Goal: Use online tool/utility: Utilize a website feature to perform a specific function

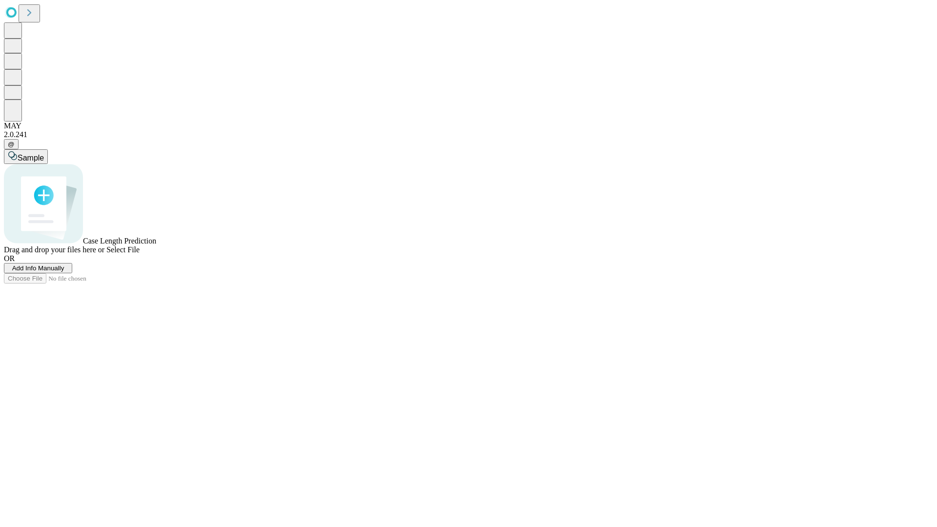
click at [64, 272] on span "Add Info Manually" at bounding box center [38, 267] width 52 height 7
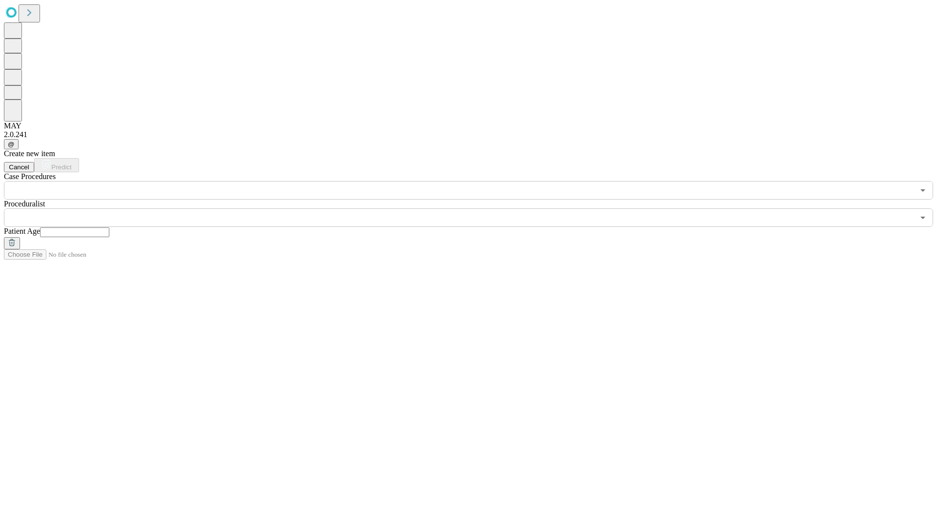
click at [109, 227] on input "text" at bounding box center [74, 232] width 69 height 10
type input "**"
click at [475, 208] on input "text" at bounding box center [459, 217] width 910 height 19
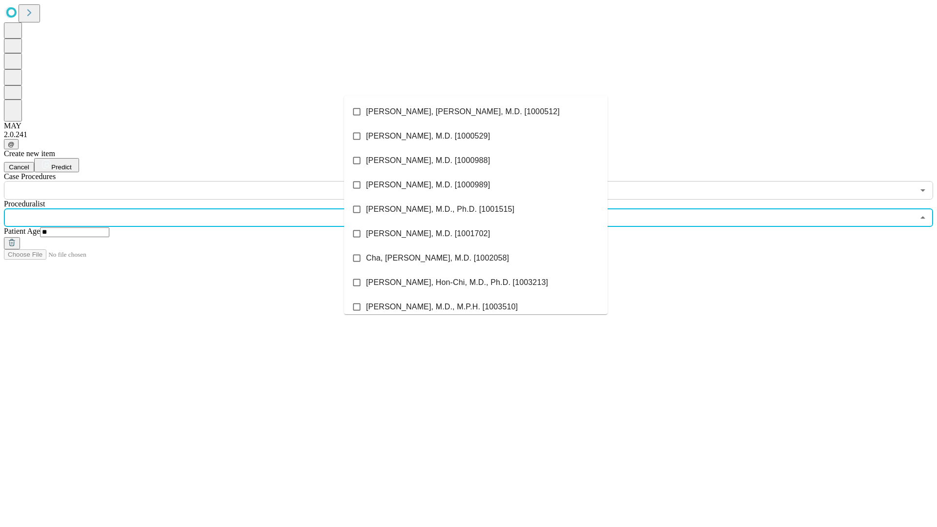
click at [476, 112] on li "[PERSON_NAME], [PERSON_NAME], M.D. [1000512]" at bounding box center [475, 112] width 263 height 24
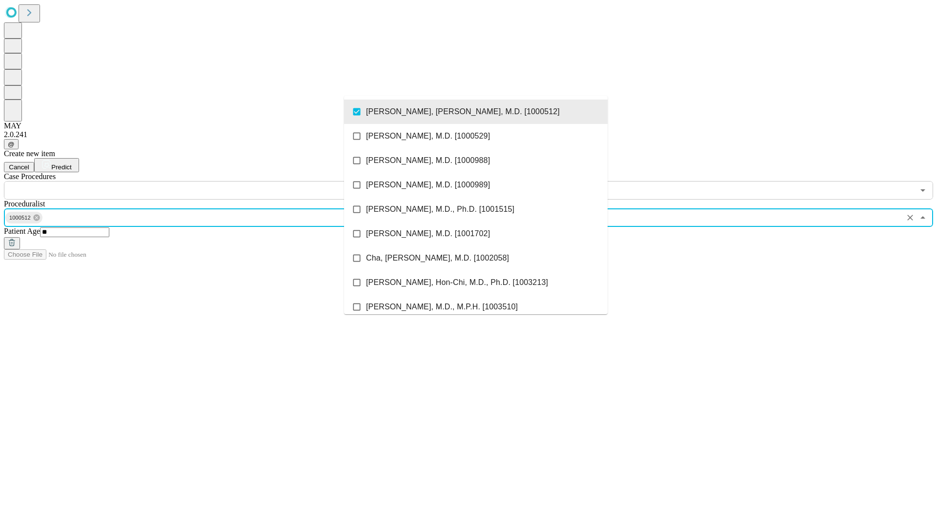
click at [205, 181] on input "text" at bounding box center [459, 190] width 910 height 19
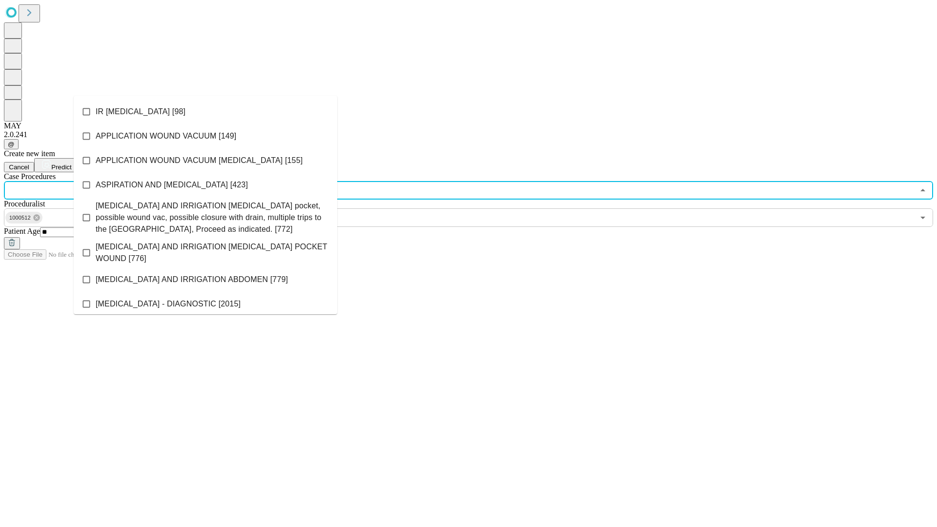
click at [205, 112] on li "IR [MEDICAL_DATA] [98]" at bounding box center [205, 112] width 263 height 24
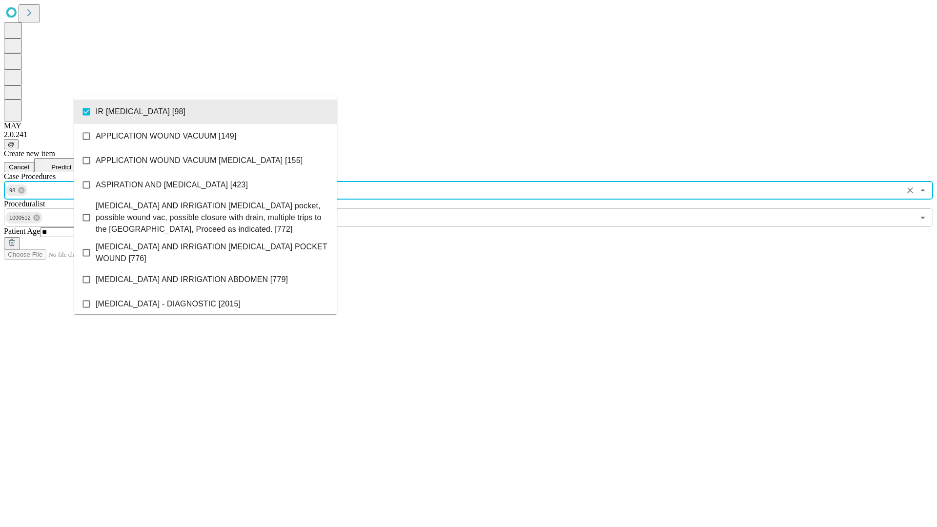
click at [71, 163] on span "Predict" at bounding box center [61, 166] width 20 height 7
